Goal: Transaction & Acquisition: Purchase product/service

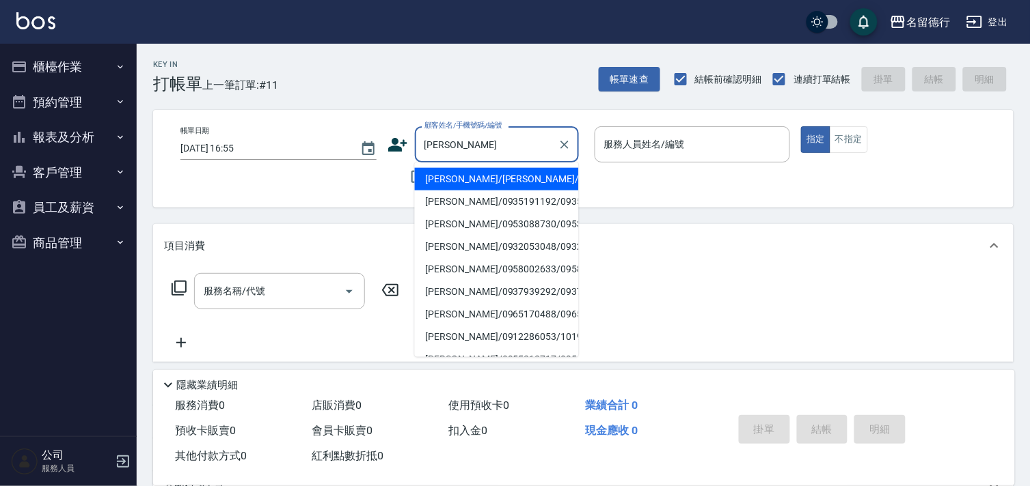
click at [484, 187] on li "[PERSON_NAME]/[PERSON_NAME]/0922424585" at bounding box center [497, 179] width 164 height 23
type input "[PERSON_NAME]/[PERSON_NAME]/0922424585"
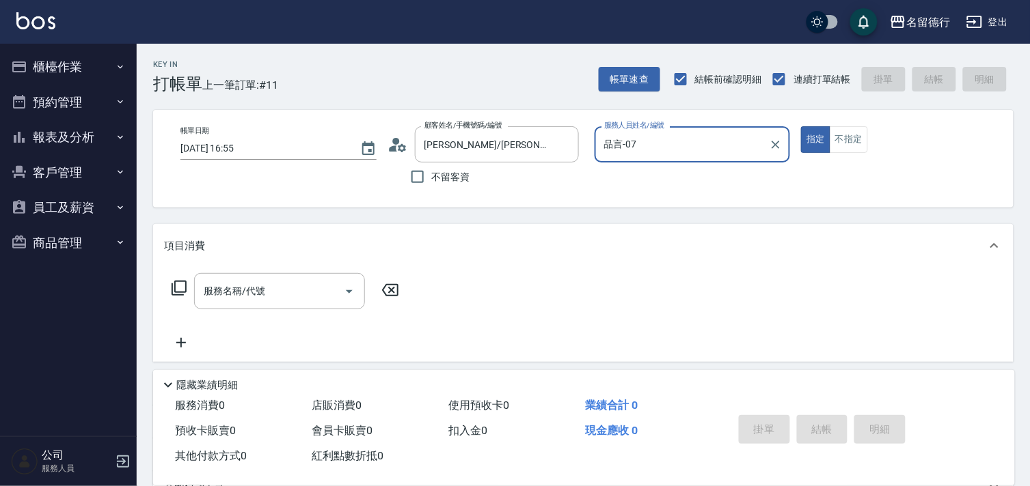
type input "品言-07"
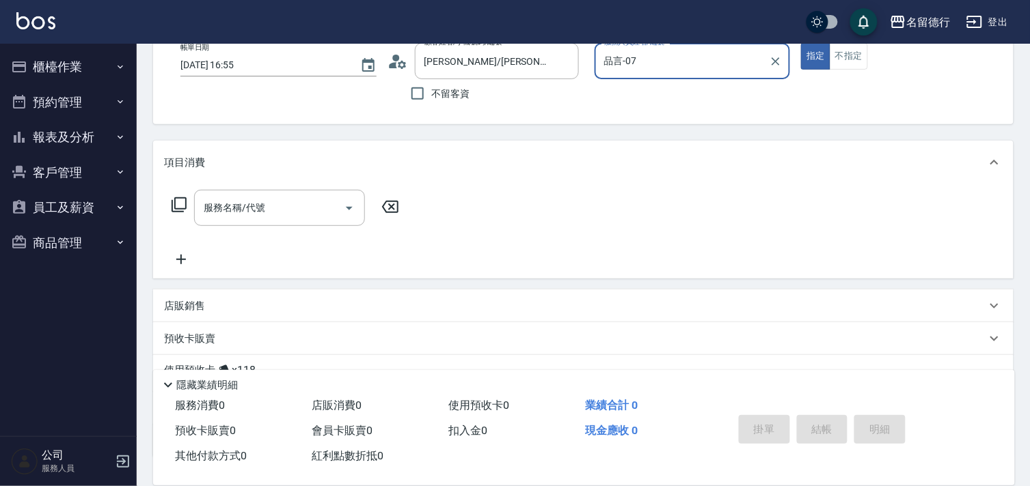
scroll to position [183, 0]
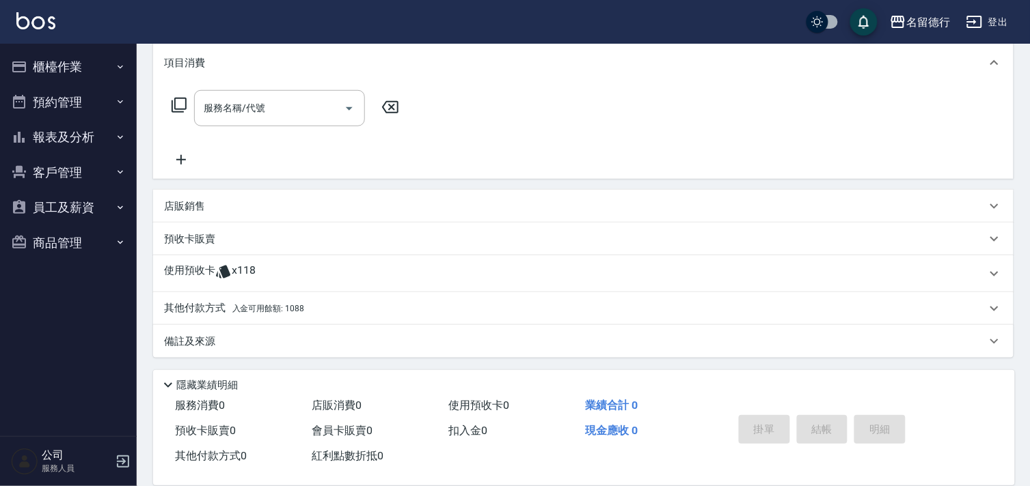
click at [180, 274] on p "使用預收卡" at bounding box center [189, 274] width 51 height 20
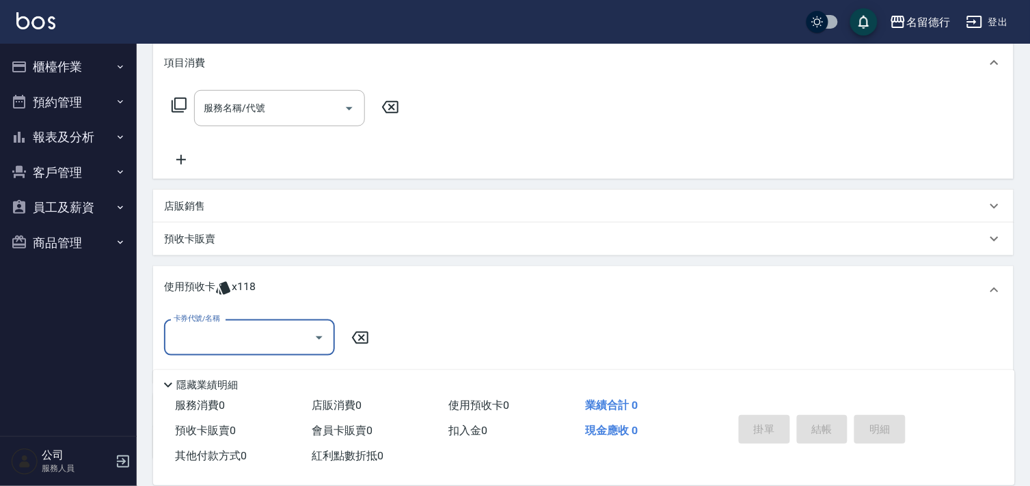
scroll to position [0, 0]
click at [241, 335] on input "卡券代號/名稱" at bounding box center [239, 338] width 138 height 24
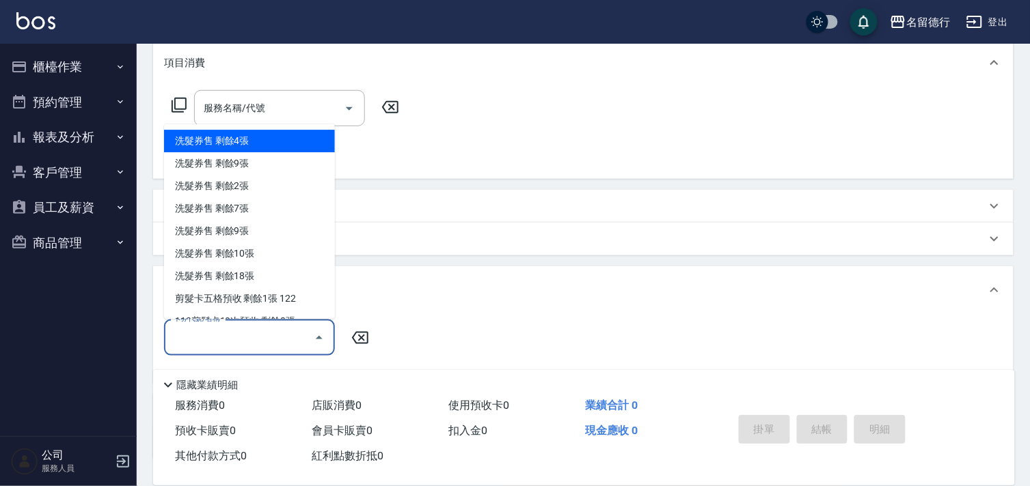
click at [255, 137] on div "洗髮券售 剩餘4張" at bounding box center [249, 142] width 171 height 23
type input "洗髮券售"
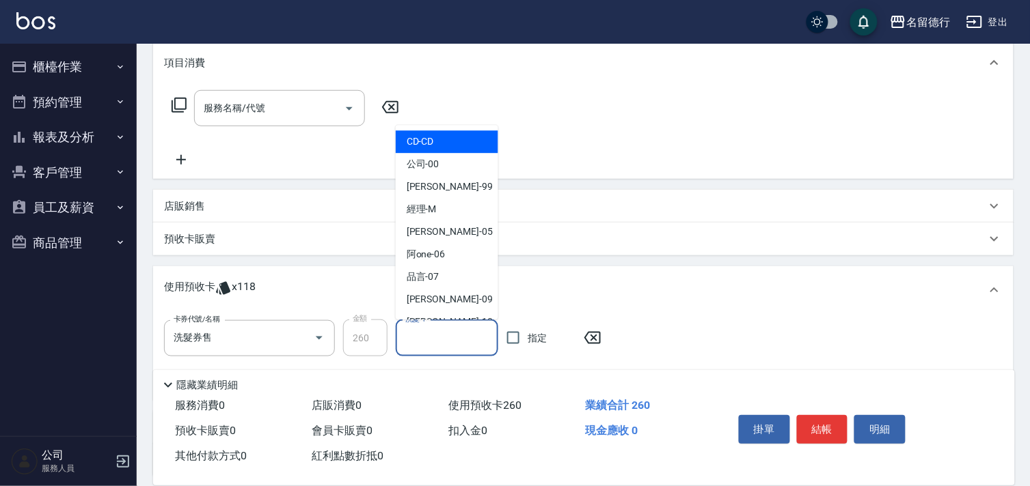
click at [439, 343] on input "洗髮-1" at bounding box center [447, 339] width 90 height 24
click at [237, 339] on input "洗髮券售" at bounding box center [230, 339] width 120 height 24
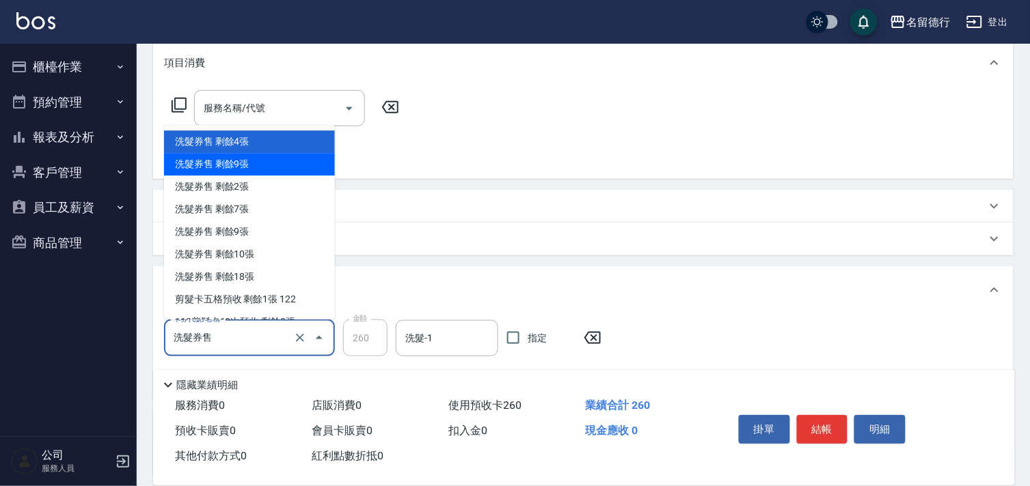
click at [260, 158] on div "洗髮券售 剩餘9張" at bounding box center [249, 165] width 171 height 23
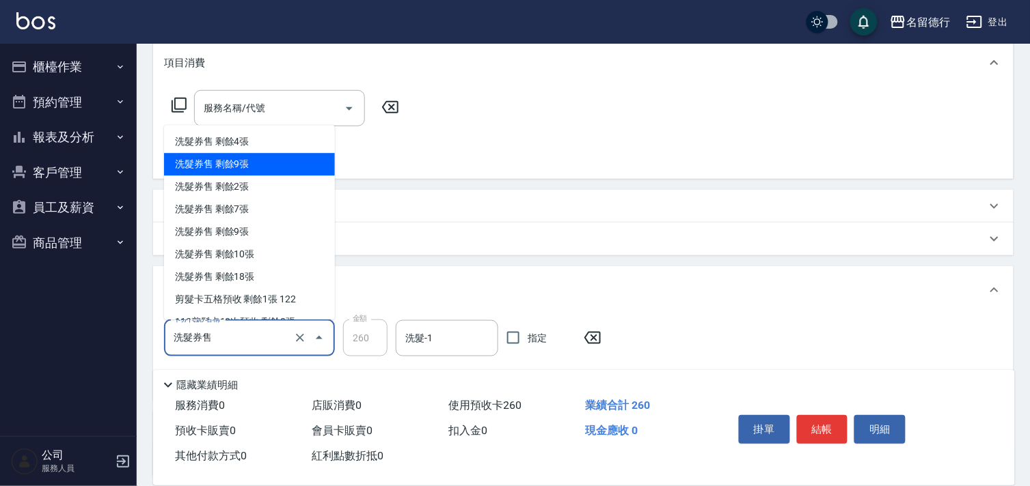
click at [238, 344] on input "洗髮券售" at bounding box center [230, 339] width 120 height 24
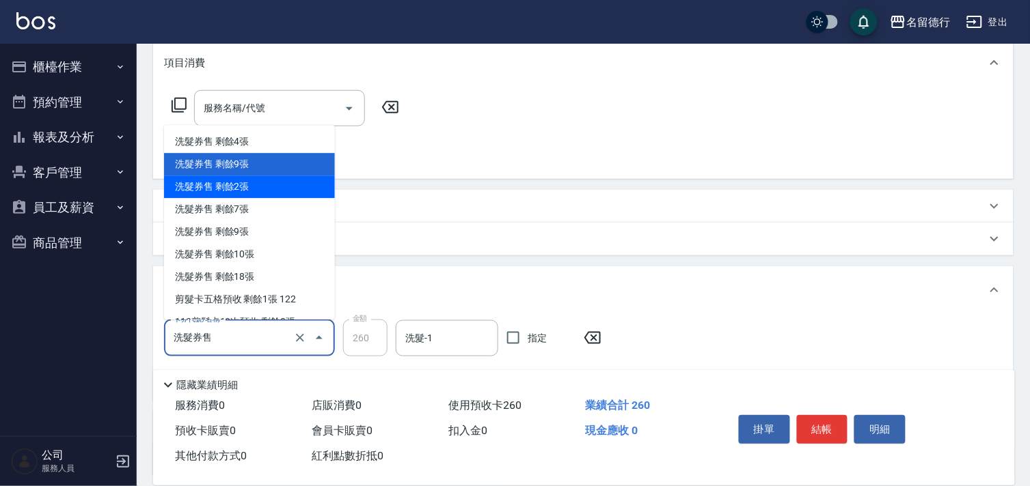
click at [256, 178] on div "洗髮券售 剩餘2張" at bounding box center [249, 187] width 171 height 23
type input "300"
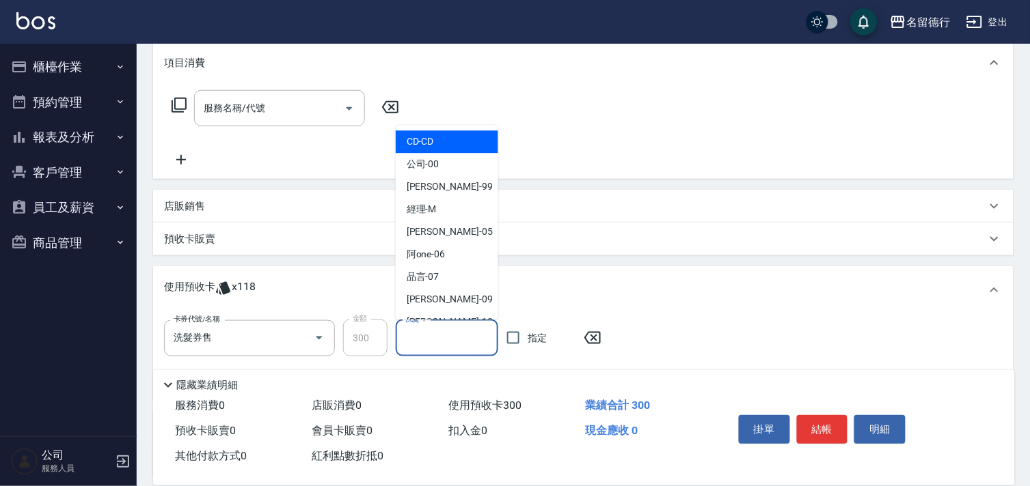
click at [428, 346] on input "洗髮-1" at bounding box center [447, 339] width 90 height 24
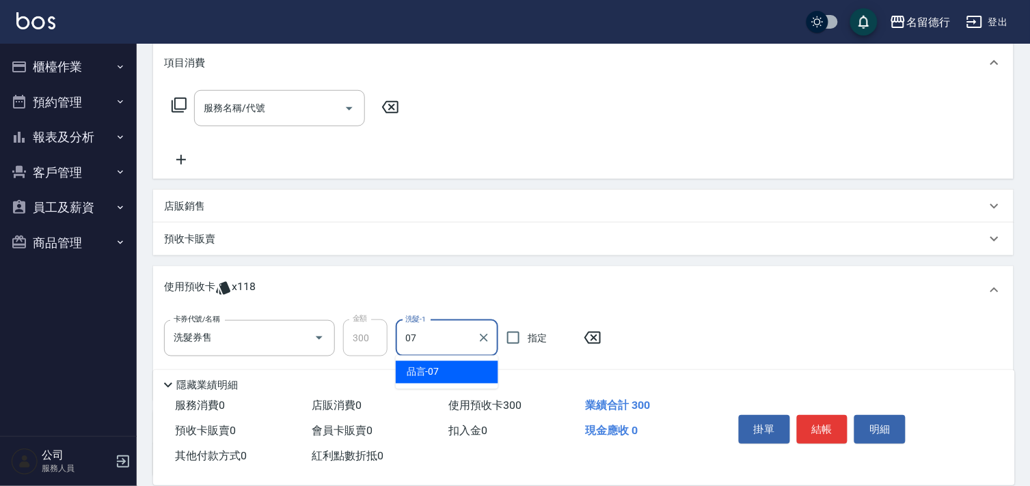
drag, startPoint x: 435, startPoint y: 372, endPoint x: 508, endPoint y: 361, distance: 73.9
click at [448, 372] on div "品言 -07" at bounding box center [447, 372] width 102 height 23
type input "品言-07"
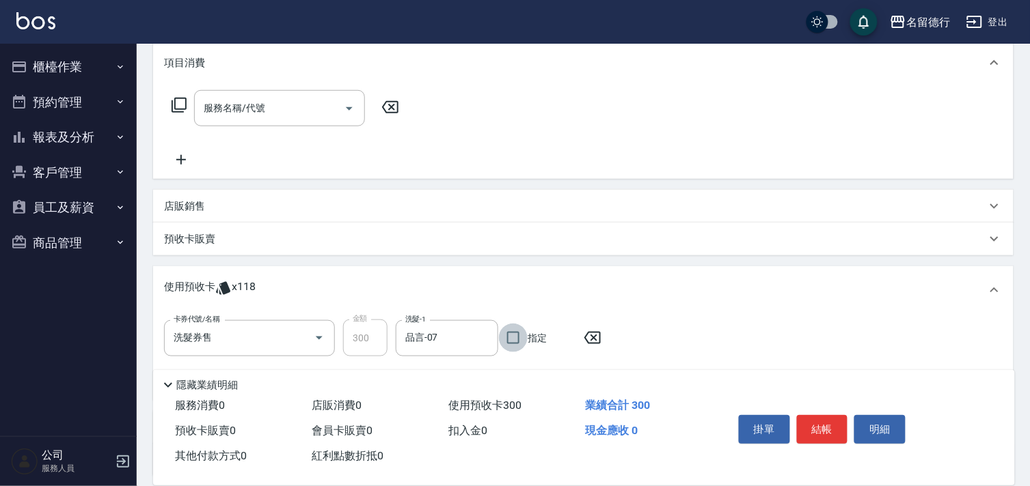
click at [524, 338] on input "指定" at bounding box center [513, 338] width 29 height 29
checkbox input "true"
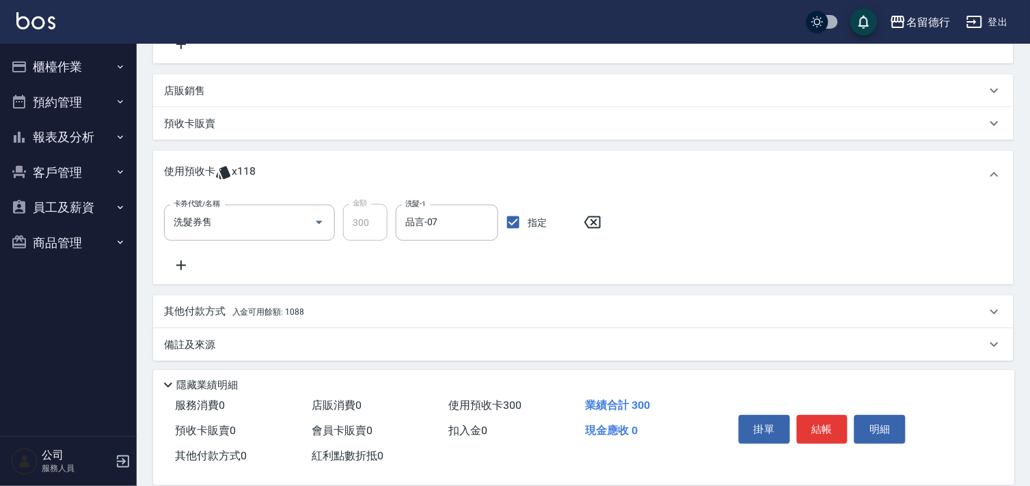
scroll to position [303, 0]
click at [187, 254] on icon at bounding box center [181, 261] width 34 height 16
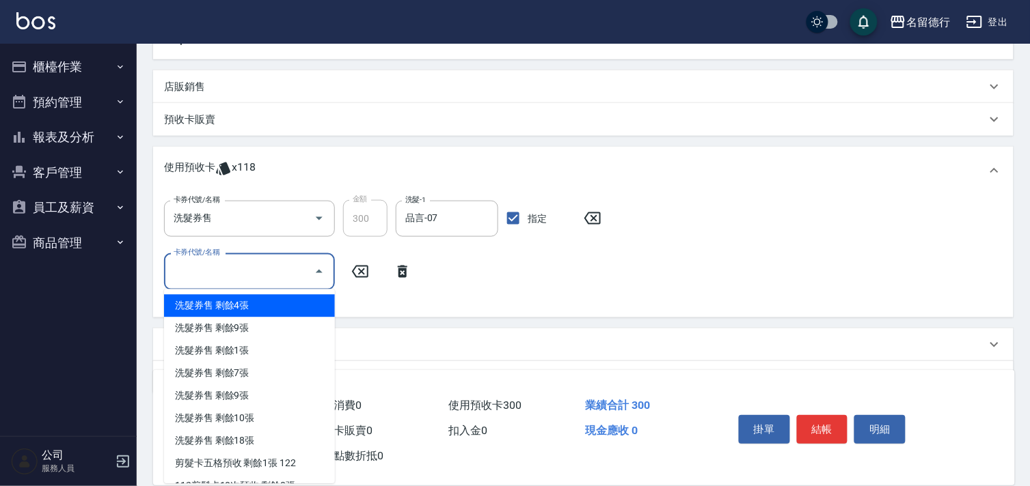
click at [234, 282] on input "卡券代號/名稱" at bounding box center [239, 272] width 138 height 24
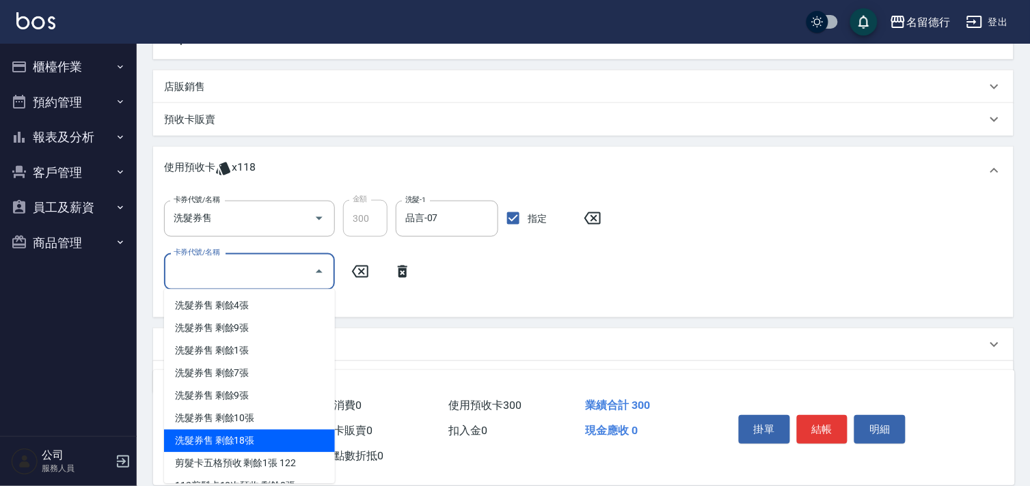
scroll to position [152, 0]
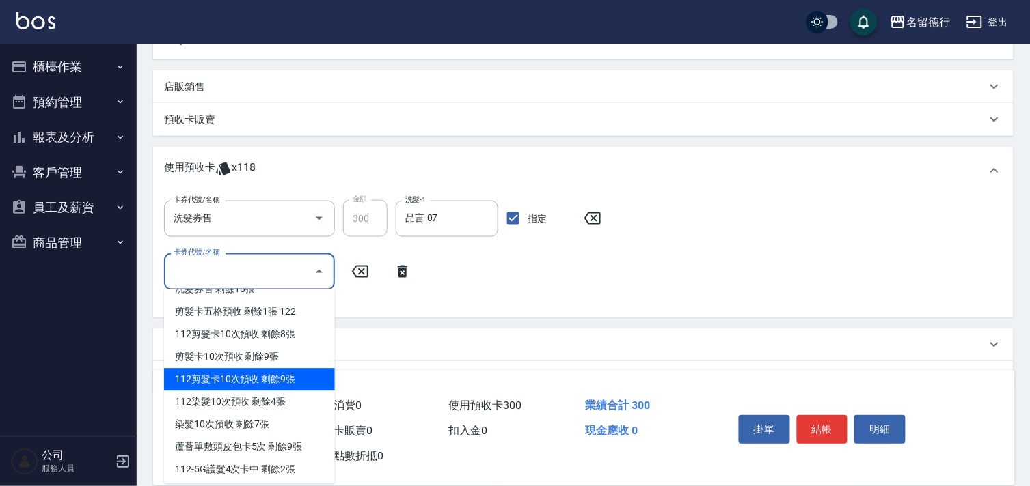
click at [257, 374] on div "112剪髮卡10次預收 剩餘9張" at bounding box center [249, 380] width 171 height 23
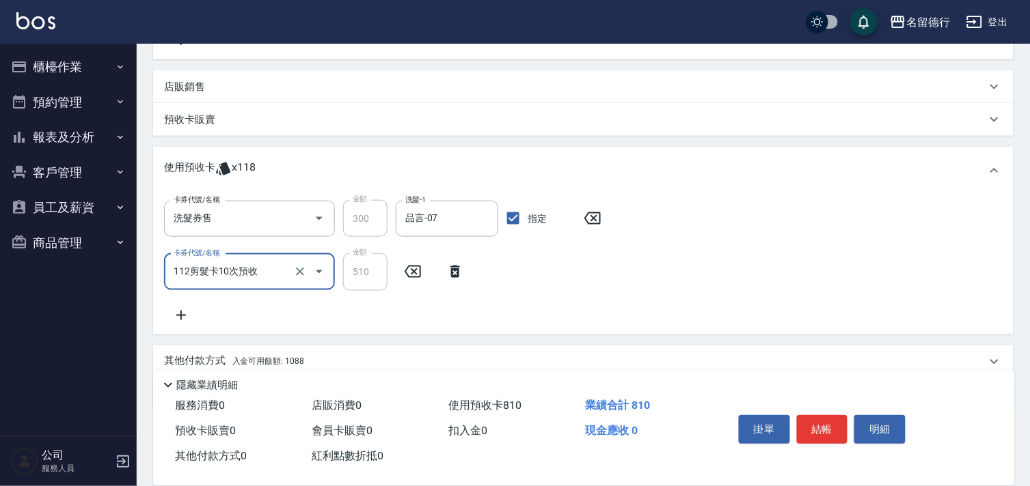
click at [187, 277] on input "112剪髮卡10次預收" at bounding box center [230, 272] width 120 height 24
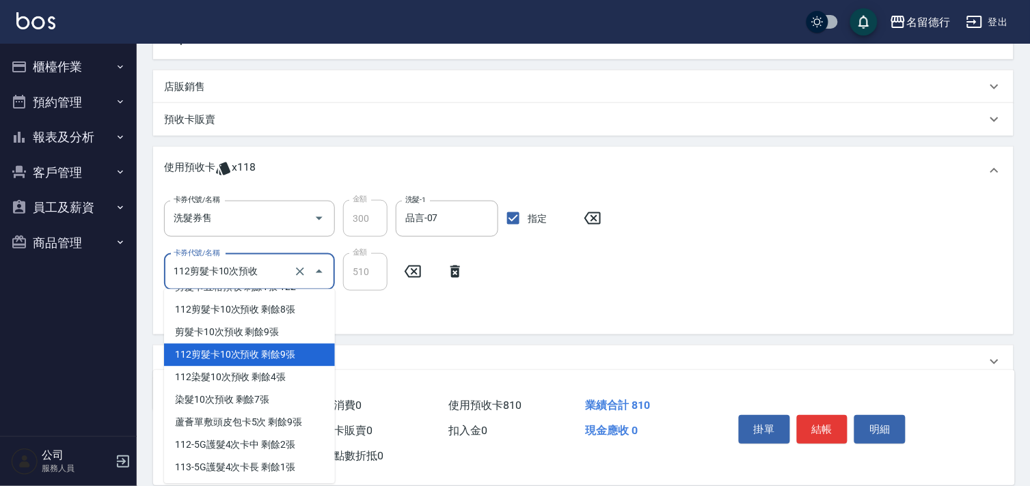
scroll to position [200, 0]
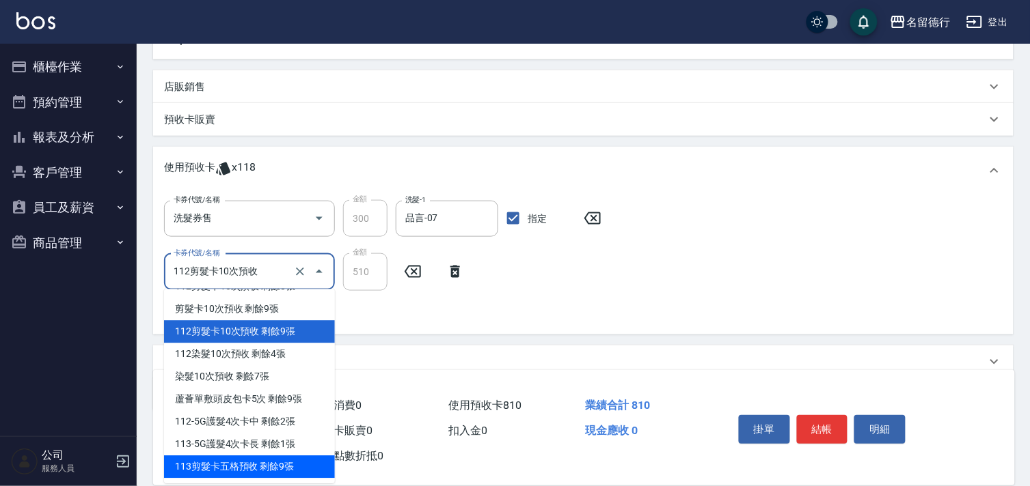
click at [242, 462] on div "113剪髮卡五格預收 剩餘9張" at bounding box center [249, 467] width 171 height 23
type input "113剪髮卡五格預收"
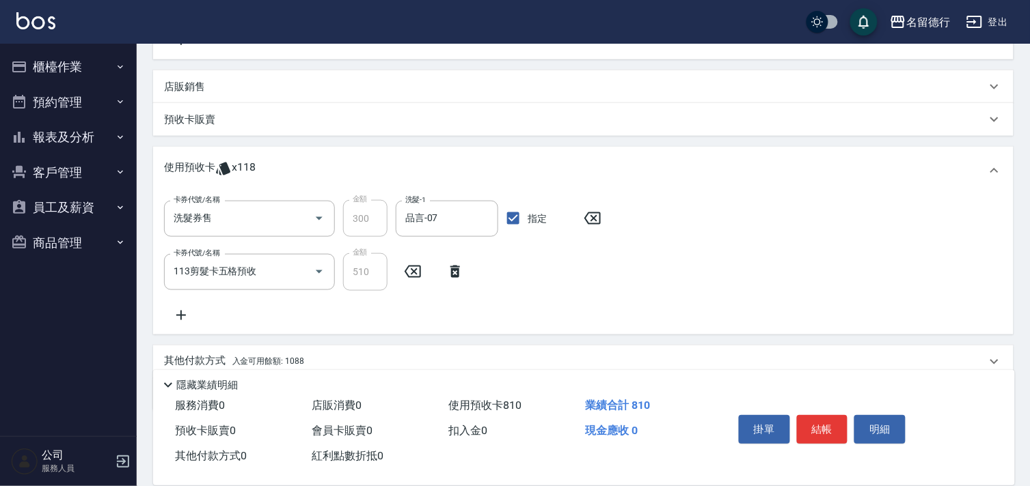
click at [719, 356] on div "其他付款方式 入金可用餘額: 1088" at bounding box center [575, 362] width 822 height 15
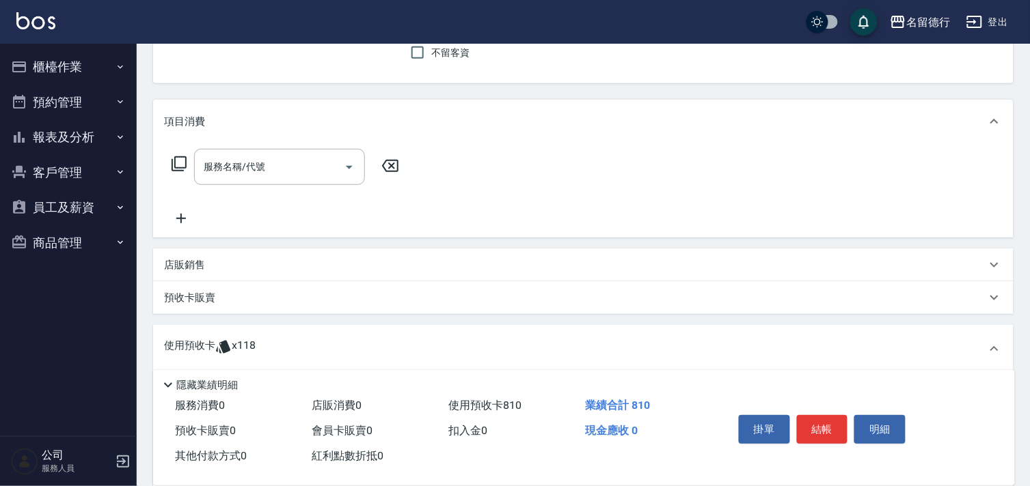
scroll to position [151, 0]
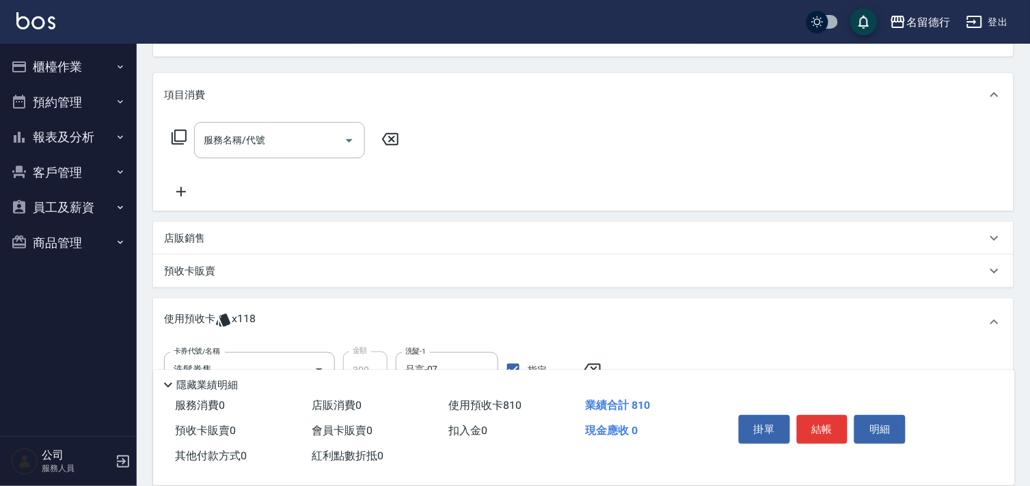
click at [171, 236] on p "店販銷售" at bounding box center [184, 239] width 41 height 14
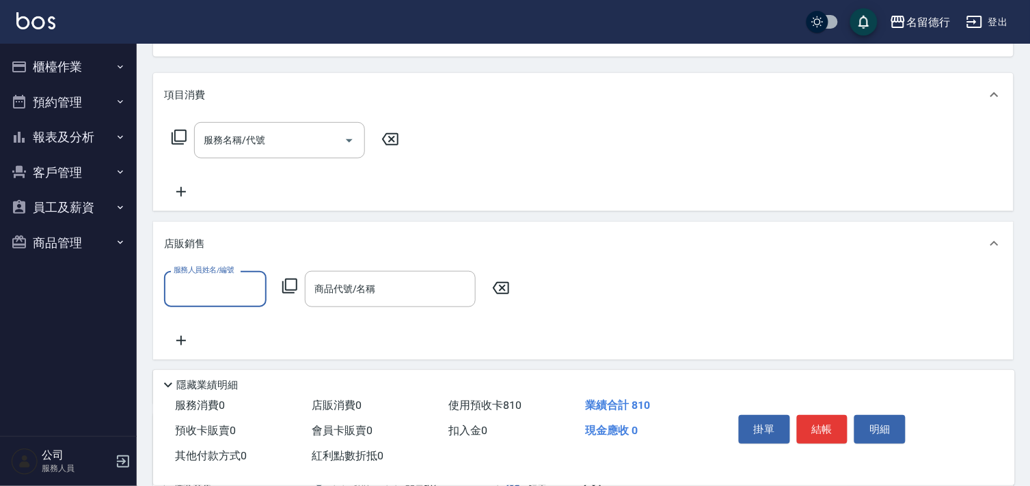
scroll to position [0, 0]
drag, startPoint x: 244, startPoint y: 318, endPoint x: 294, endPoint y: 325, distance: 51.0
click at [244, 318] on div "品言 -07" at bounding box center [215, 324] width 102 height 23
type input "品言-07"
click at [292, 278] on icon at bounding box center [290, 286] width 16 height 16
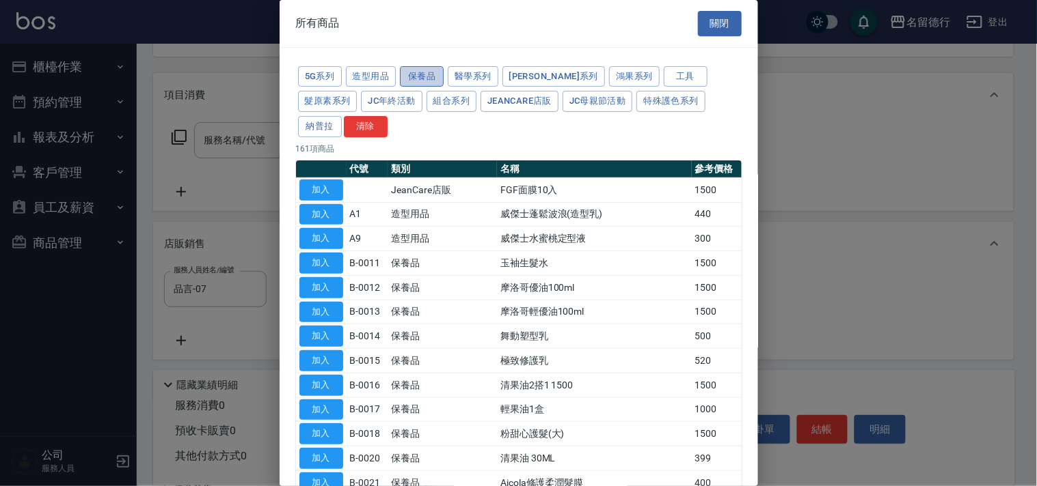
click at [429, 70] on button "保養品" at bounding box center [422, 76] width 44 height 21
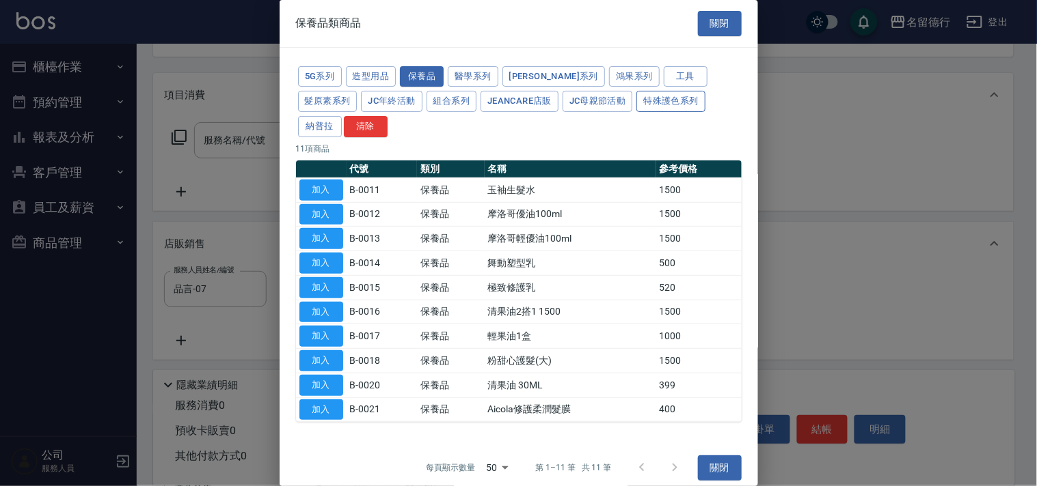
click at [636, 108] on button "特殊護色系列" at bounding box center [670, 101] width 68 height 21
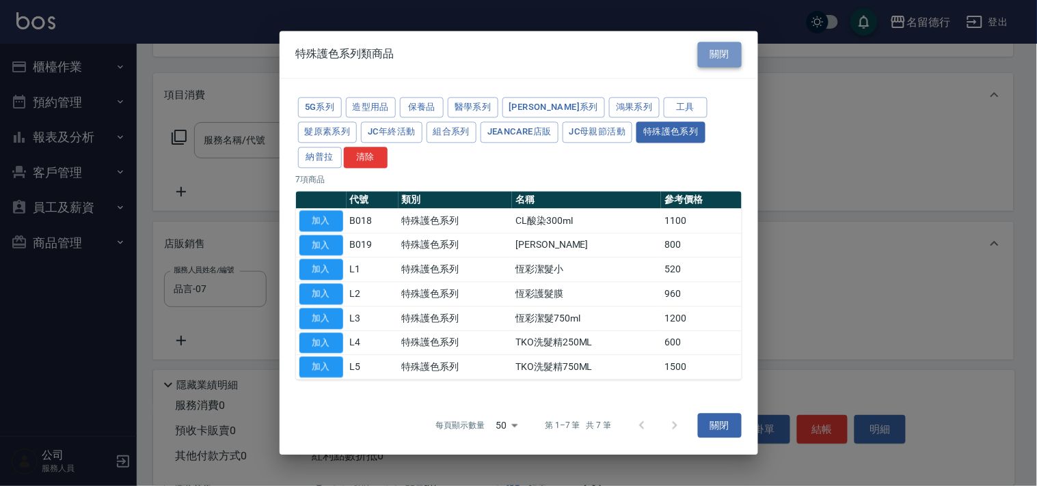
click at [719, 64] on button "關閉" at bounding box center [720, 54] width 44 height 25
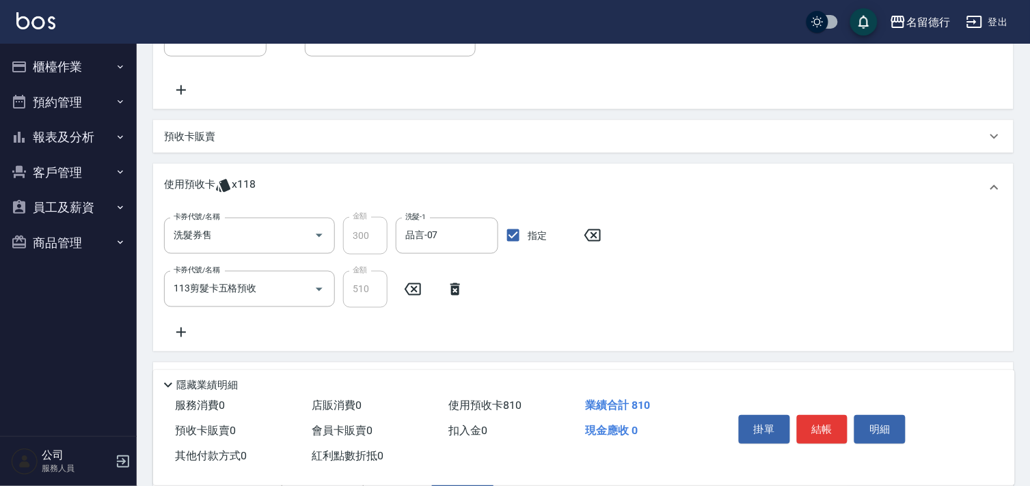
scroll to position [394, 0]
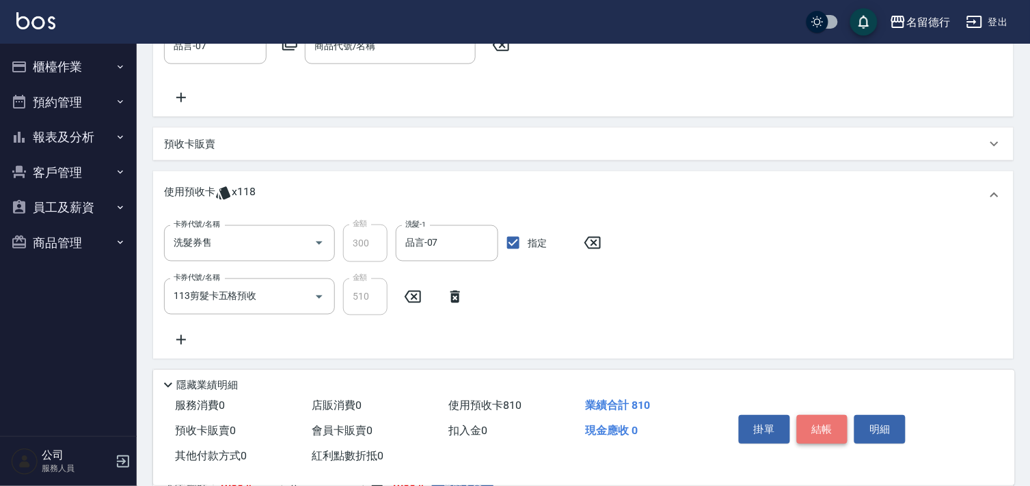
click at [840, 419] on button "結帳" at bounding box center [822, 429] width 51 height 29
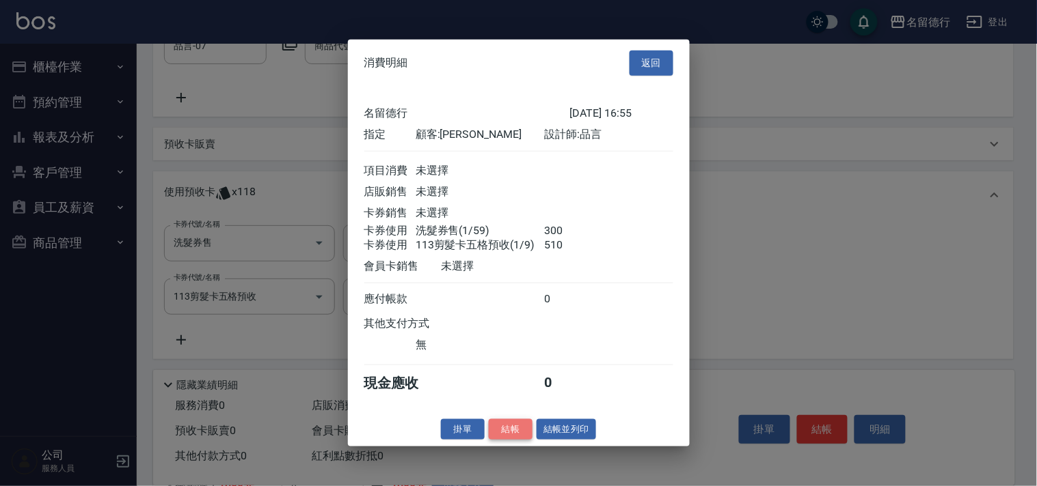
click at [511, 440] on button "結帳" at bounding box center [511, 429] width 44 height 21
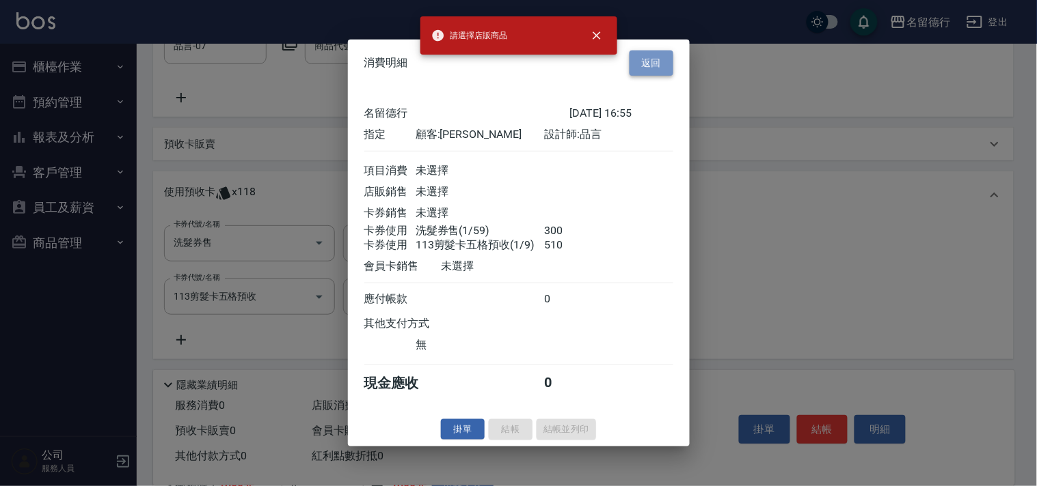
click at [650, 58] on button "返回" at bounding box center [651, 63] width 44 height 25
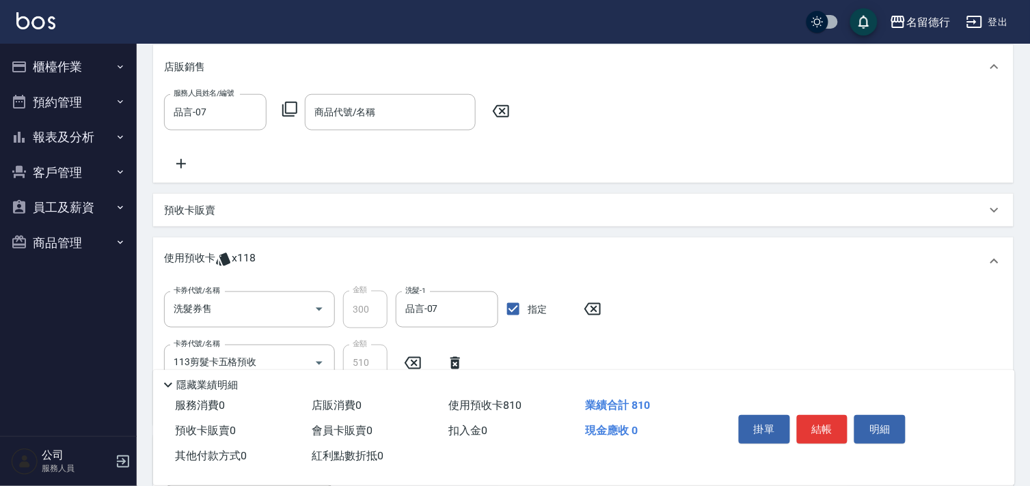
scroll to position [243, 0]
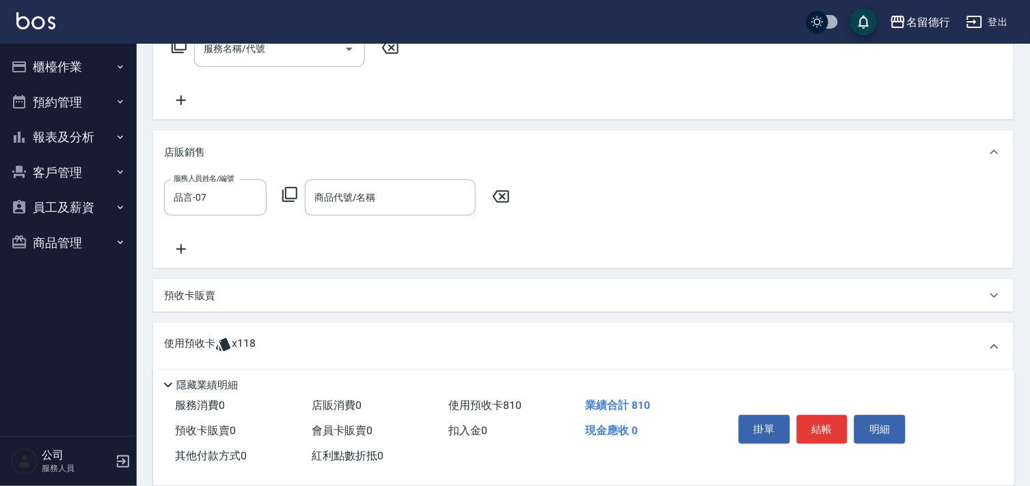
click at [502, 189] on icon at bounding box center [501, 197] width 34 height 16
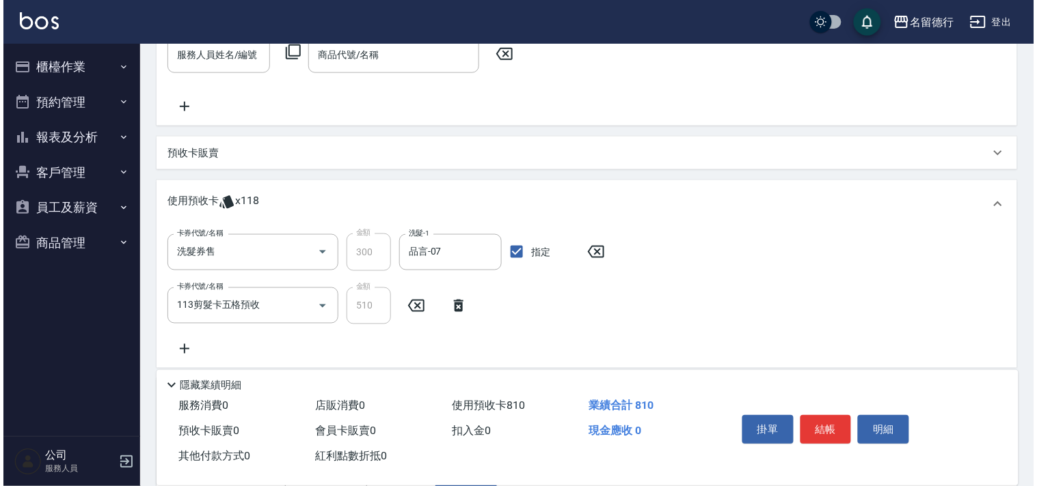
scroll to position [547, 0]
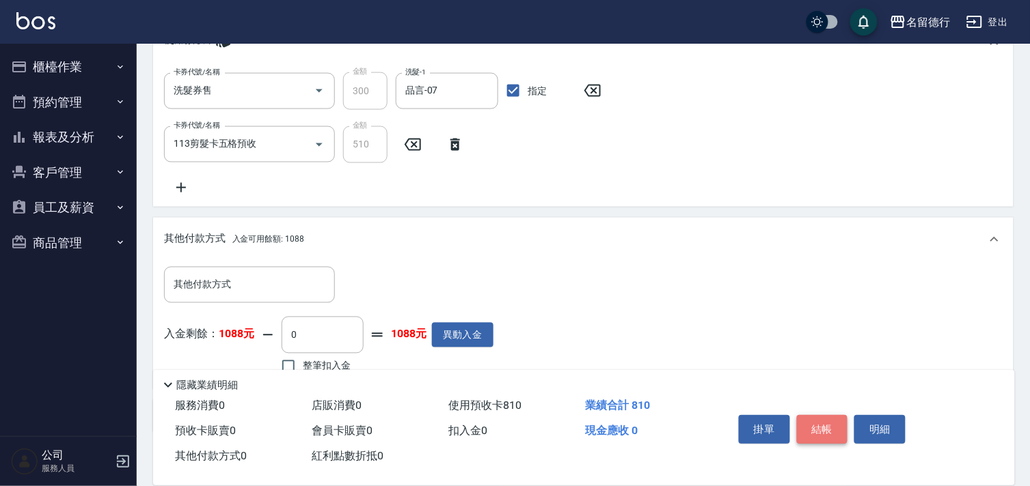
click at [828, 428] on button "結帳" at bounding box center [822, 429] width 51 height 29
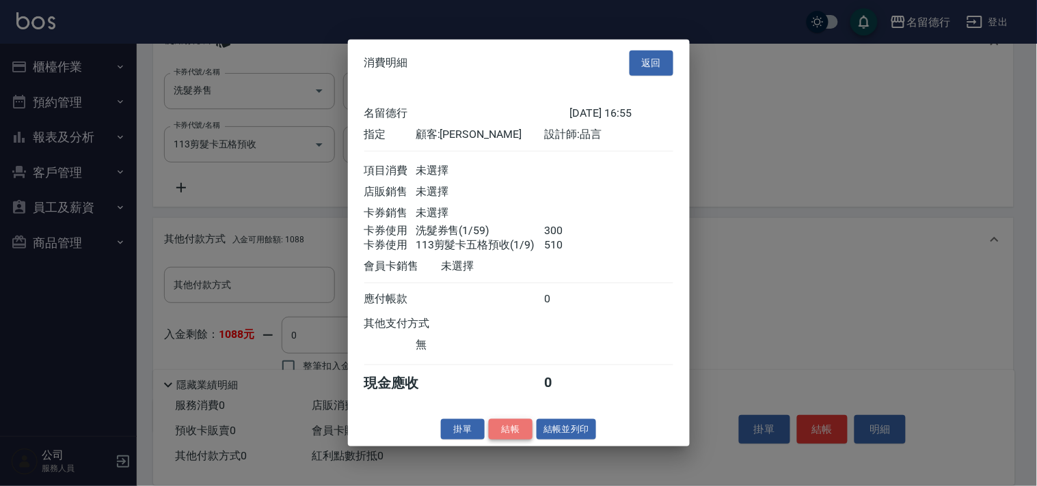
click at [508, 438] on button "結帳" at bounding box center [511, 429] width 44 height 21
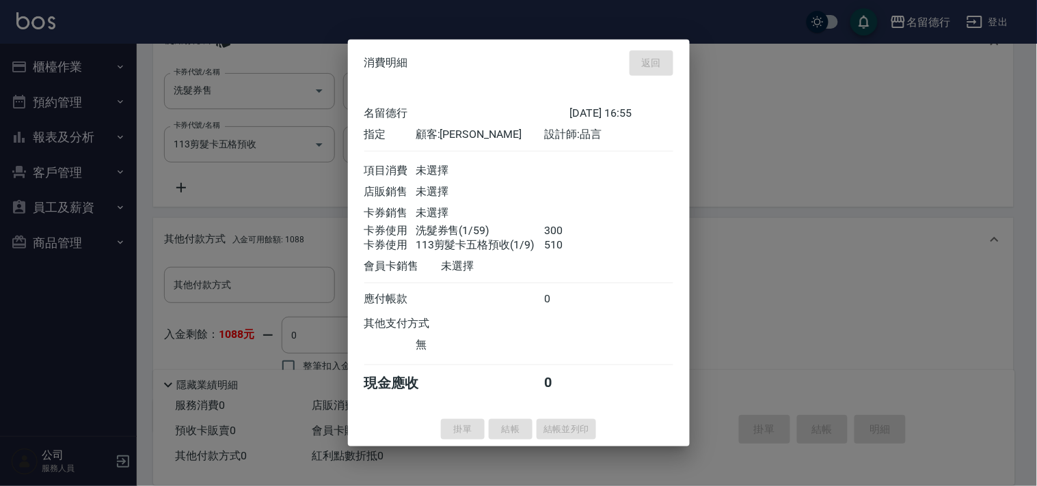
type input "[DATE] 17:46"
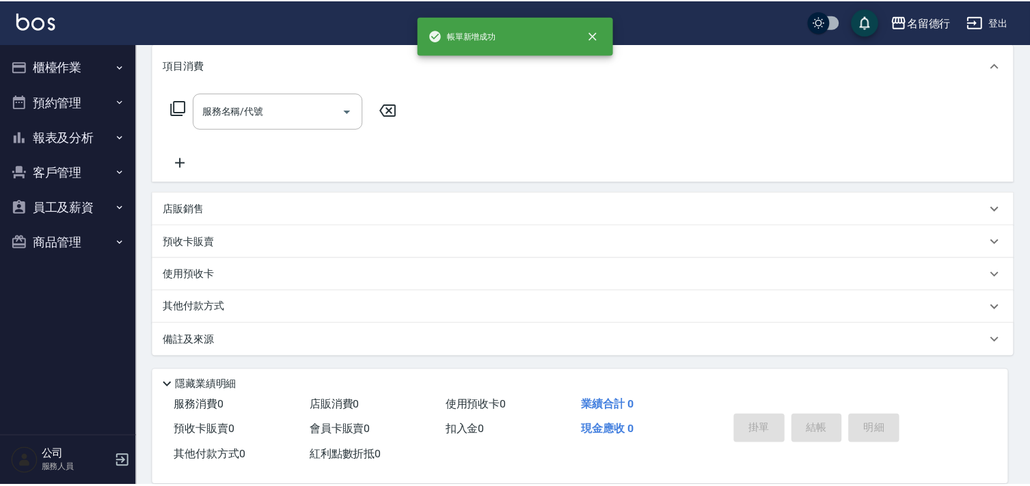
scroll to position [0, 0]
